Goal: Task Accomplishment & Management: Manage account settings

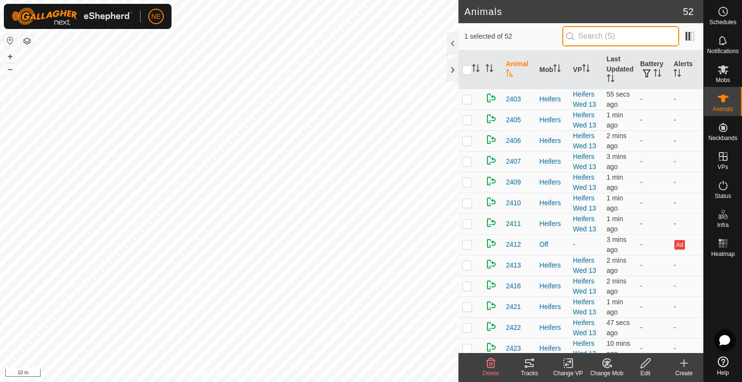
click at [585, 34] on input "text" at bounding box center [620, 36] width 117 height 20
type input "S44"
checkbox input "true"
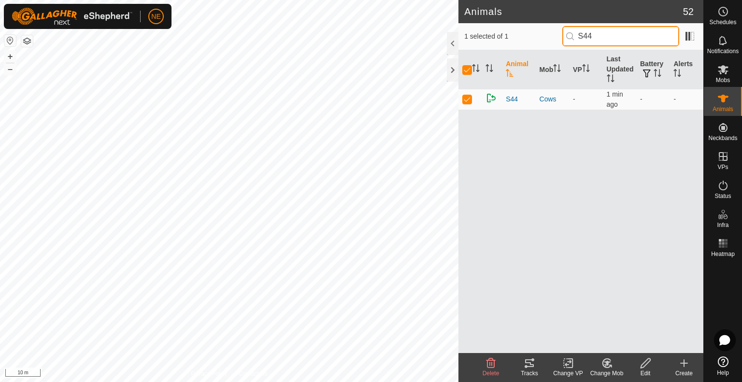
type input "S44"
click at [603, 371] on div "Change Mob" at bounding box center [606, 373] width 39 height 9
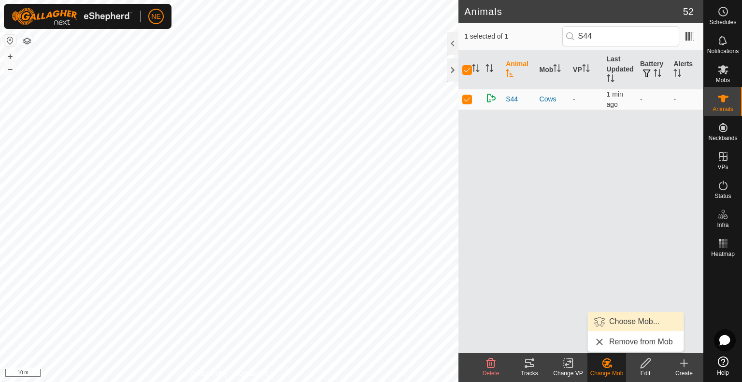
click at [613, 322] on link "Choose Mob..." at bounding box center [636, 321] width 96 height 19
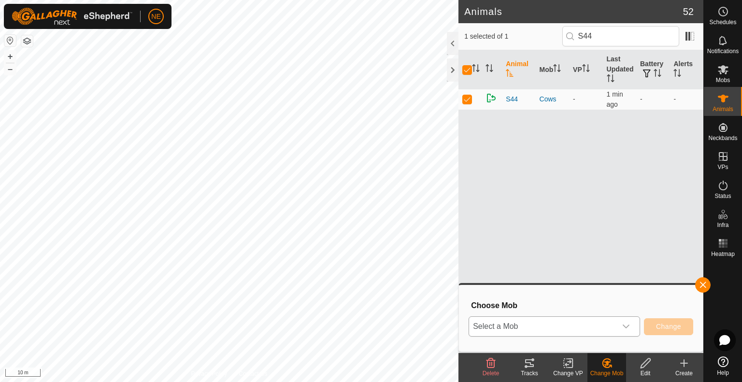
click at [627, 325] on icon "dropdown trigger" at bounding box center [626, 327] width 8 height 8
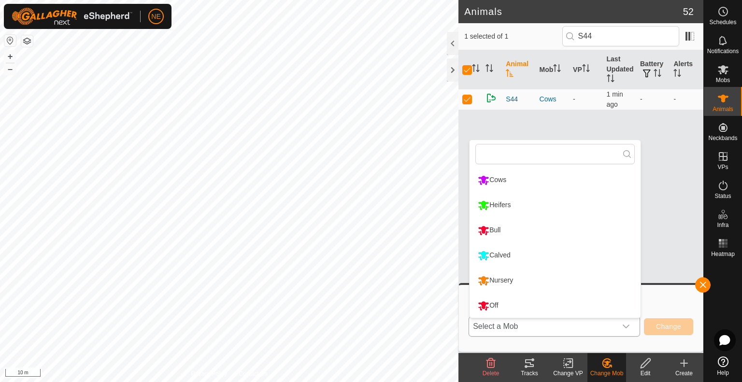
click at [535, 256] on li "Calved" at bounding box center [555, 255] width 171 height 24
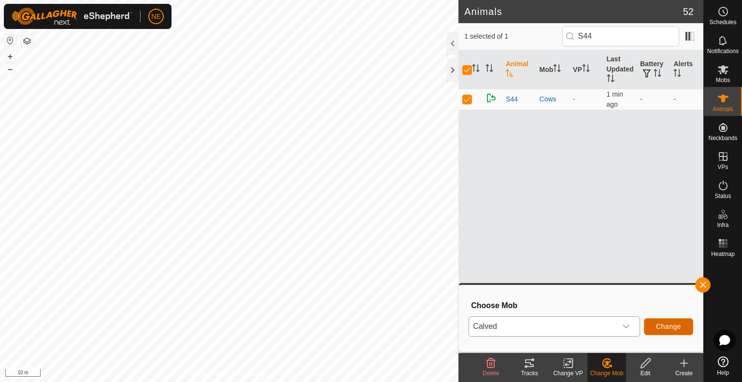
click at [679, 323] on span "Change" at bounding box center [668, 327] width 25 height 8
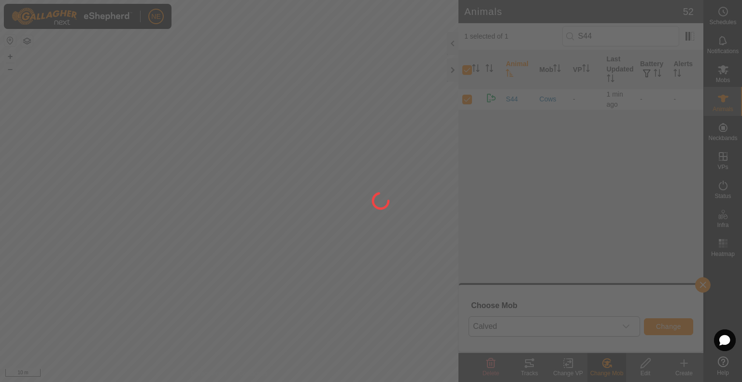
checkbox input "false"
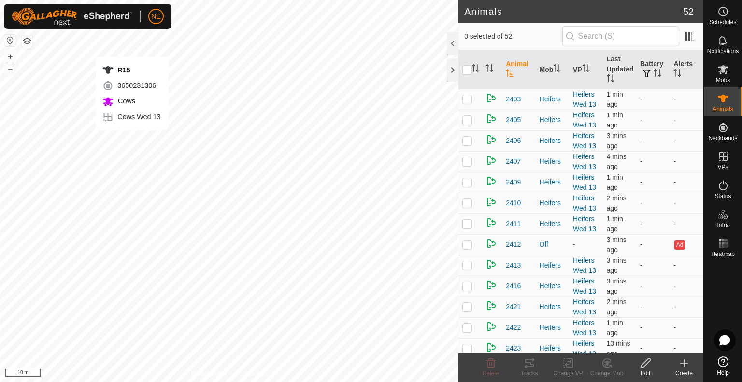
checkbox input "true"
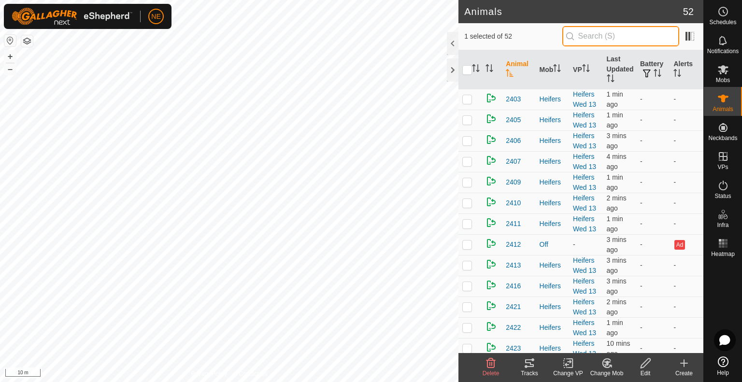
click at [598, 40] on input "text" at bounding box center [620, 36] width 117 height 20
type input "R15"
checkbox input "true"
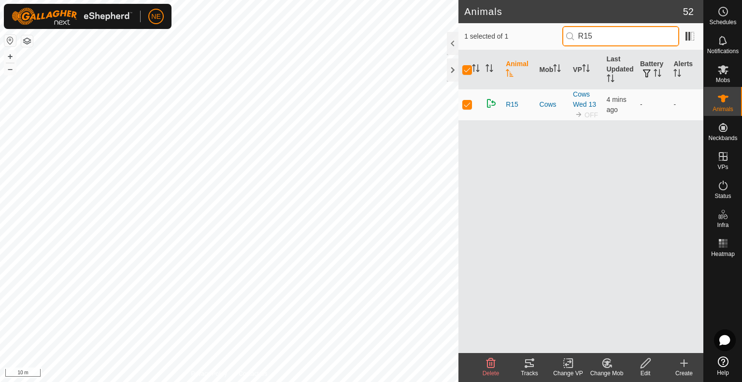
type input "R15"
click at [603, 361] on icon at bounding box center [607, 363] width 12 height 12
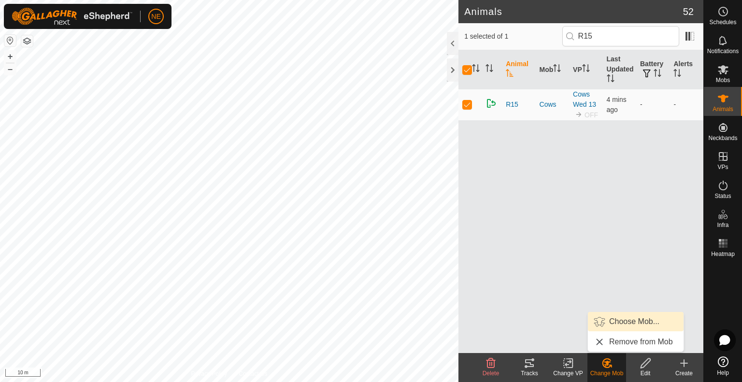
click at [615, 329] on link "Choose Mob..." at bounding box center [636, 321] width 96 height 19
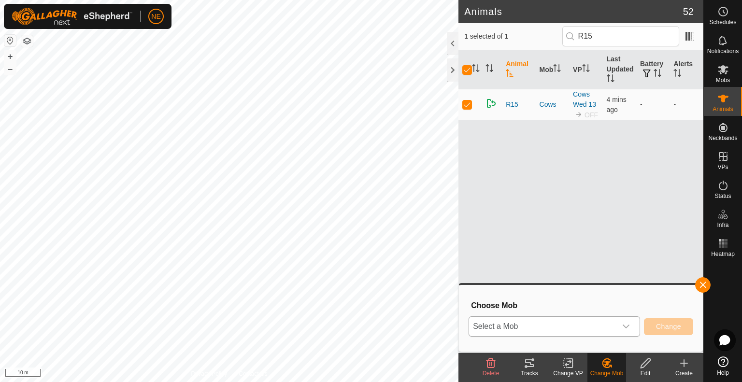
click at [626, 327] on icon "dropdown trigger" at bounding box center [626, 327] width 7 height 4
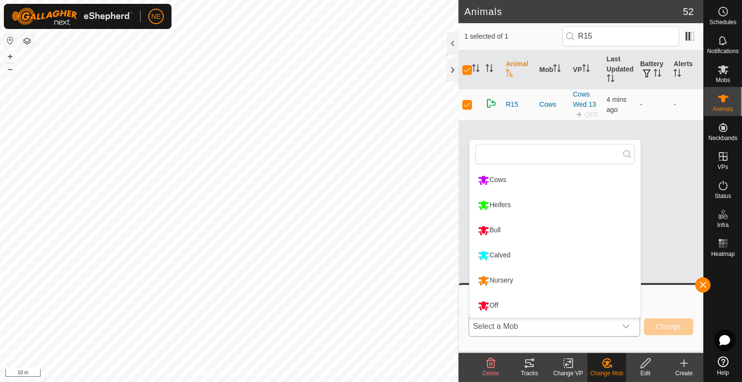
click at [541, 257] on li "Calved" at bounding box center [555, 255] width 171 height 24
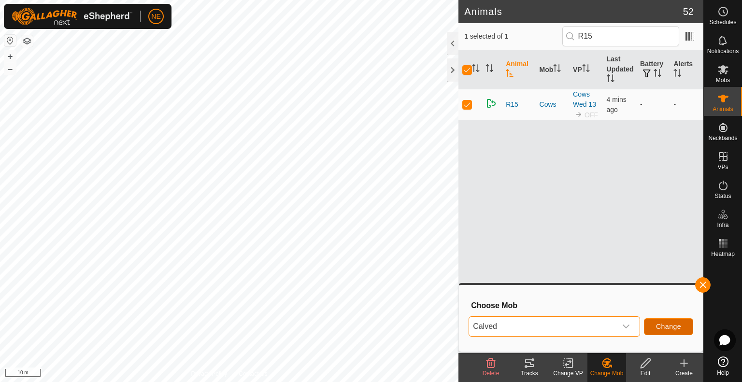
click at [670, 330] on span "Change" at bounding box center [668, 327] width 25 height 8
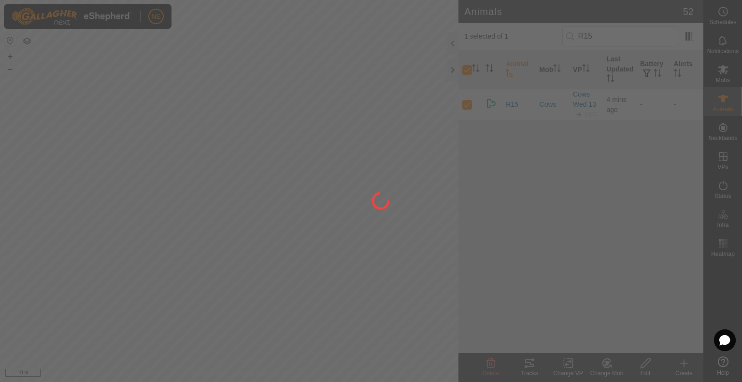
checkbox input "false"
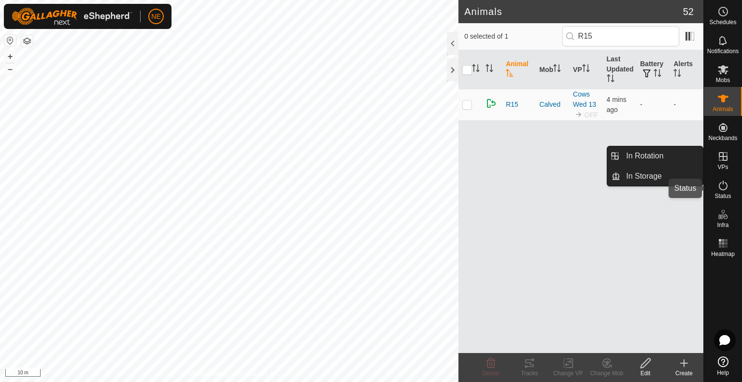
click at [726, 187] on icon at bounding box center [723, 186] width 12 height 12
